Goal: Navigation & Orientation: Understand site structure

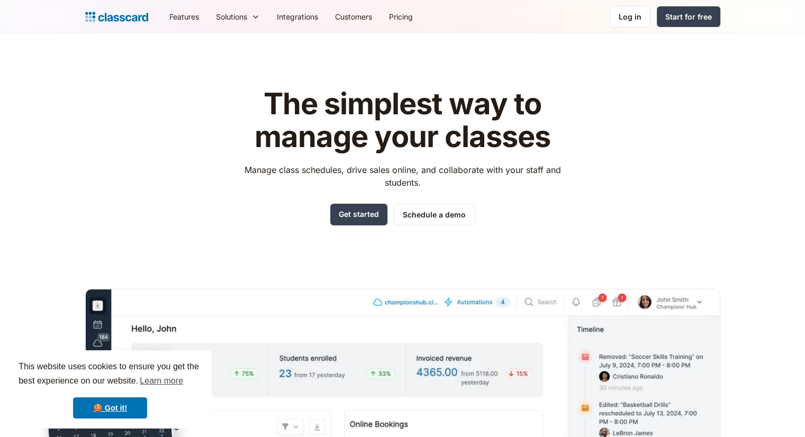
click at [546, 178] on p "Manage class schedules, drive sales online, and collaborate with your staff and…" at bounding box center [402, 175] width 336 height 25
click at [414, 15] on link "Pricing" at bounding box center [400, 17] width 41 height 24
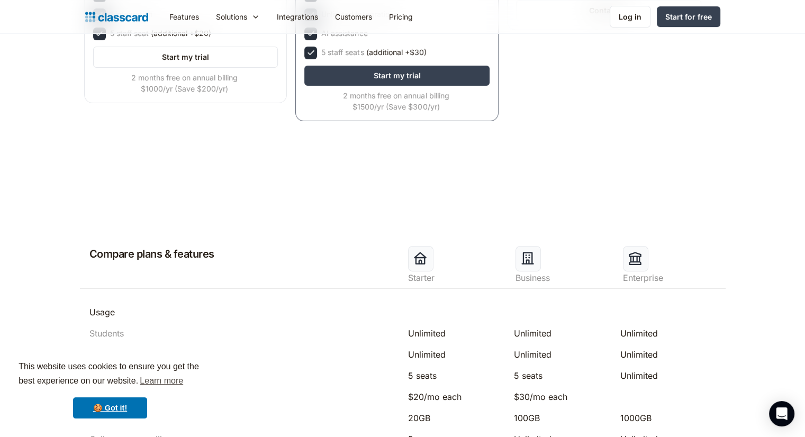
scroll to position [317, 0]
click at [374, 16] on link "Customers" at bounding box center [353, 17] width 54 height 24
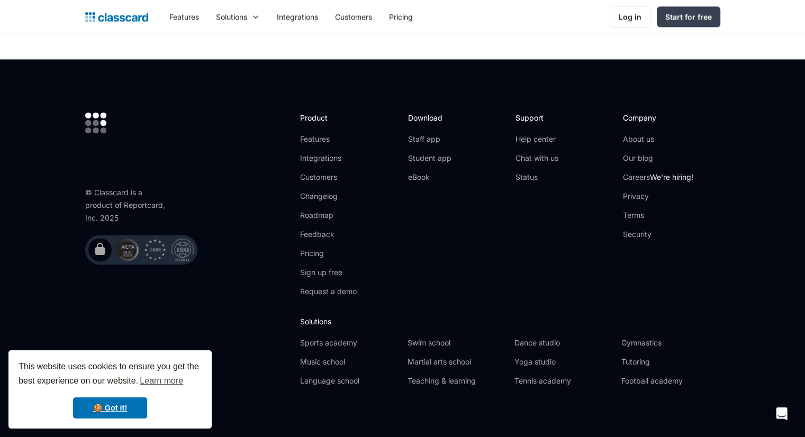
scroll to position [1469, 0]
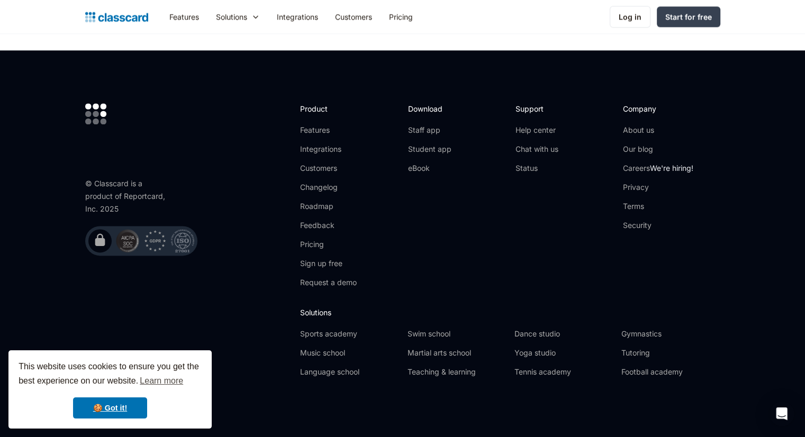
click at [632, 148] on link "Our blog" at bounding box center [658, 149] width 70 height 11
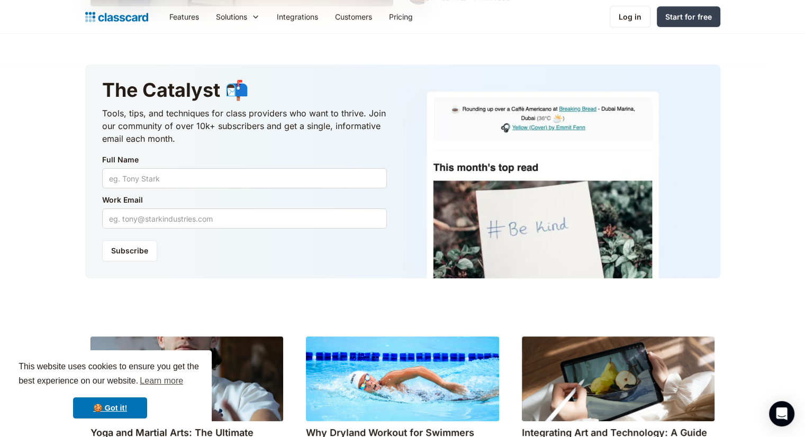
scroll to position [212, 0]
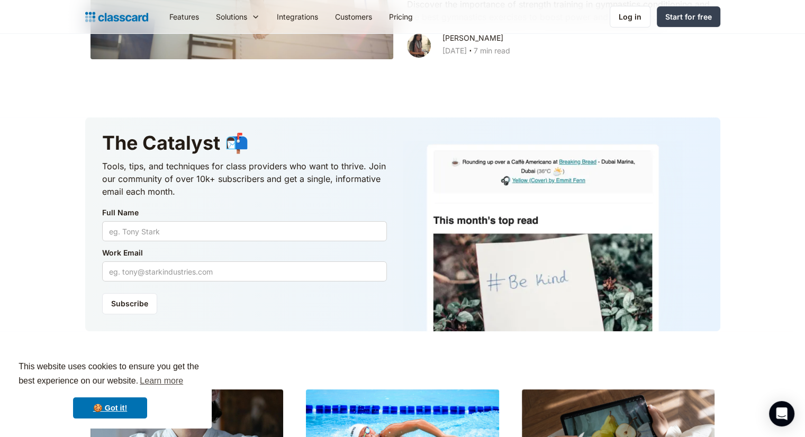
click at [313, 12] on link "Integrations" at bounding box center [297, 17] width 58 height 24
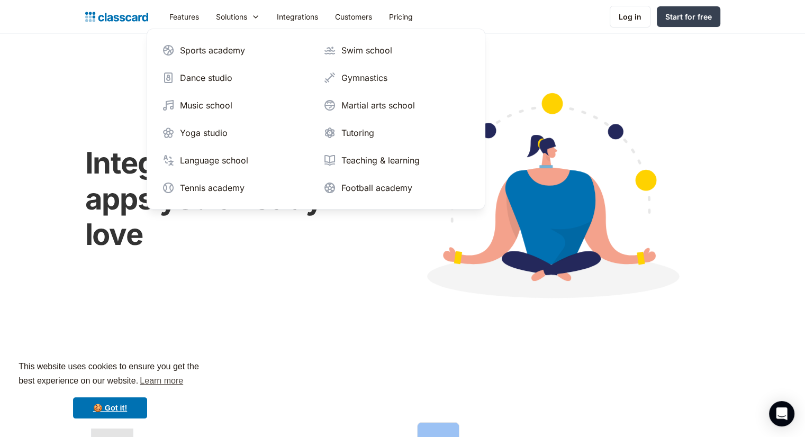
click at [625, 204] on img at bounding box center [550, 199] width 339 height 254
